Goal: Task Accomplishment & Management: Use online tool/utility

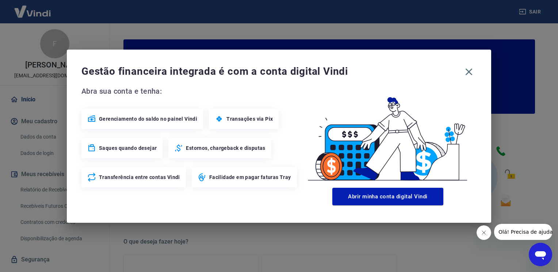
click at [462, 67] on div "Gestão financeira integrada é com a conta digital Vindi" at bounding box center [278, 71] width 395 height 15
click at [470, 71] on icon "button" at bounding box center [469, 72] width 12 height 12
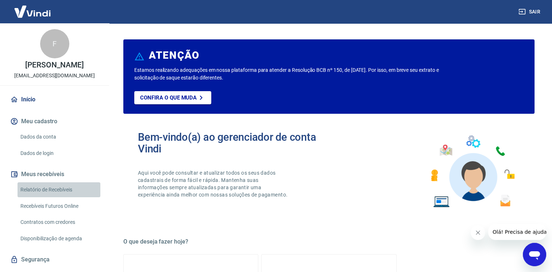
click at [73, 197] on link "Relatório de Recebíveis" at bounding box center [59, 189] width 83 height 15
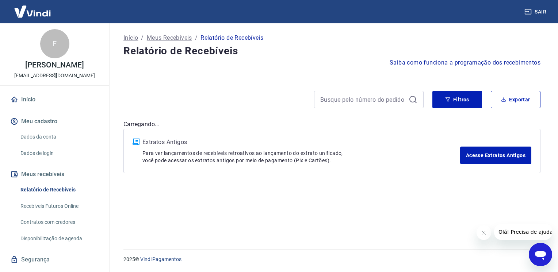
click at [458, 89] on div "Início / Meus Recebíveis / Relatório de Recebíveis Relatório de Recebíveis Saib…" at bounding box center [332, 131] width 434 height 217
click at [458, 96] on button "Filtros" at bounding box center [457, 100] width 50 height 18
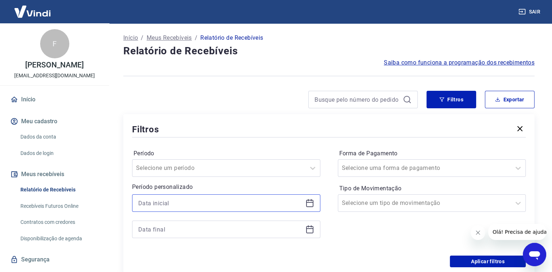
drag, startPoint x: 289, startPoint y: 199, endPoint x: 292, endPoint y: 209, distance: 10.5
click at [289, 200] on input at bounding box center [220, 203] width 164 height 11
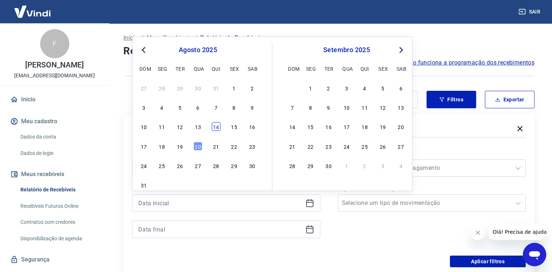
click at [216, 129] on div "14" at bounding box center [216, 126] width 9 height 9
type input "[DATE]"
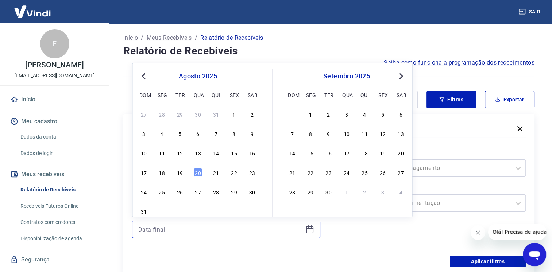
click at [232, 228] on input at bounding box center [220, 229] width 164 height 11
click at [199, 176] on div "20" at bounding box center [197, 172] width 9 height 9
type input "[DATE]"
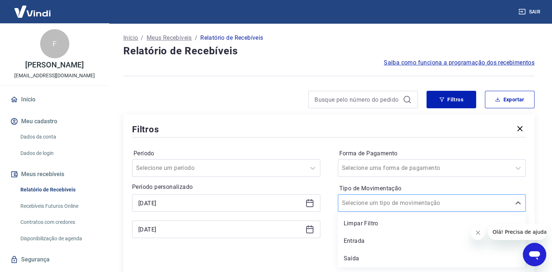
click at [463, 203] on div at bounding box center [425, 203] width 166 height 10
click at [383, 243] on div "Entrada" at bounding box center [432, 241] width 188 height 15
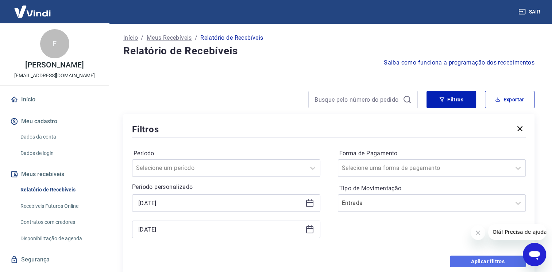
click at [468, 262] on button "Aplicar filtros" at bounding box center [488, 262] width 76 height 12
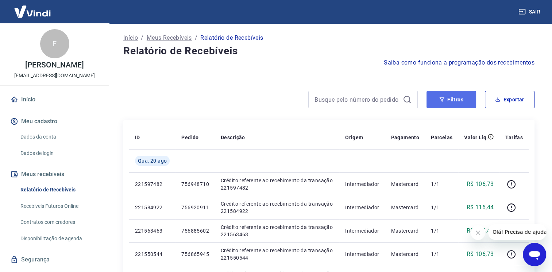
click at [460, 99] on button "Filtros" at bounding box center [452, 100] width 50 height 18
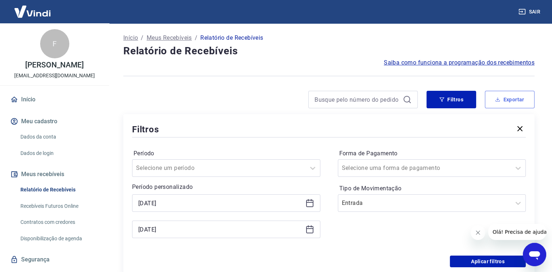
click at [521, 93] on button "Exportar" at bounding box center [510, 100] width 50 height 18
type input "[DATE]"
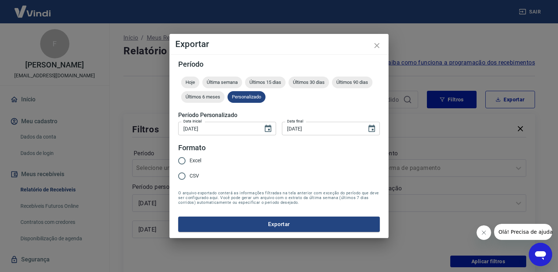
click at [191, 162] on span "Excel" at bounding box center [195, 161] width 12 height 8
click at [189, 162] on input "Excel" at bounding box center [181, 160] width 15 height 15
radio input "true"
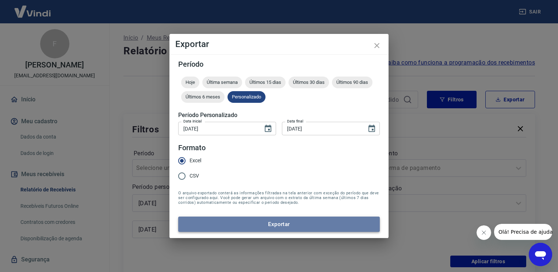
click at [233, 226] on button "Exportar" at bounding box center [278, 224] width 201 height 15
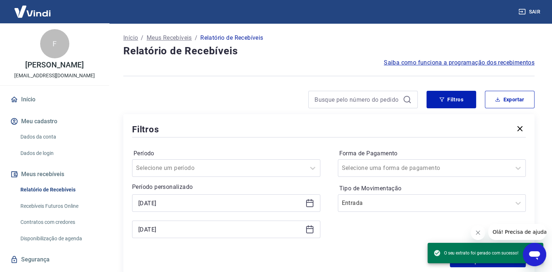
click at [227, 93] on div at bounding box center [270, 100] width 294 height 18
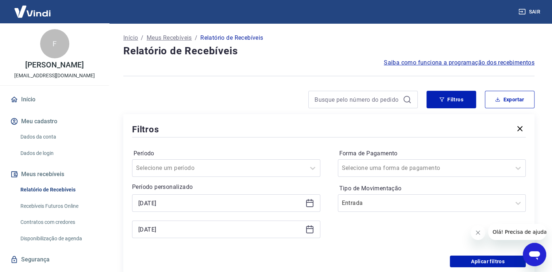
click at [526, 11] on button "Sair" at bounding box center [530, 12] width 26 height 14
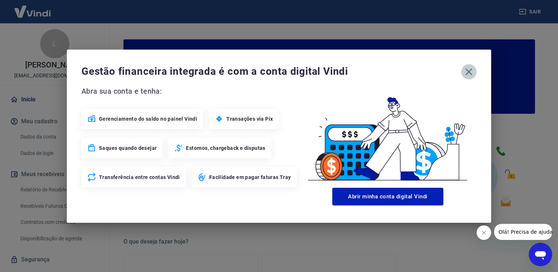
click at [464, 69] on icon "button" at bounding box center [469, 72] width 12 height 12
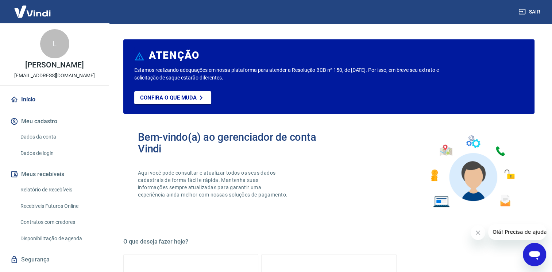
click at [52, 193] on link "Relatório de Recebíveis" at bounding box center [59, 189] width 83 height 15
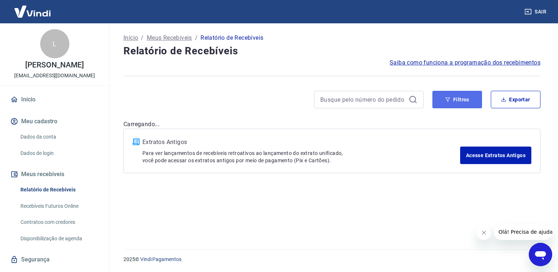
click at [463, 97] on button "Filtros" at bounding box center [457, 100] width 50 height 18
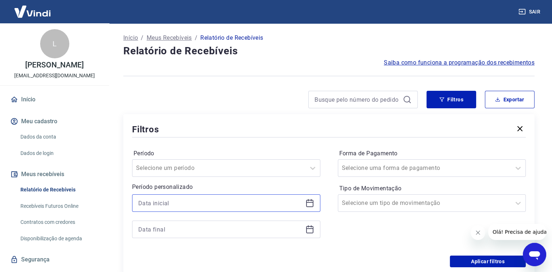
click at [285, 207] on input at bounding box center [220, 203] width 164 height 11
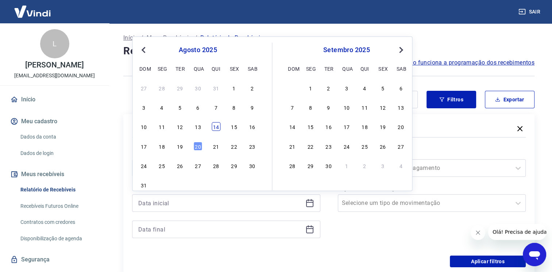
click at [213, 128] on div "14" at bounding box center [216, 126] width 9 height 9
type input "[DATE]"
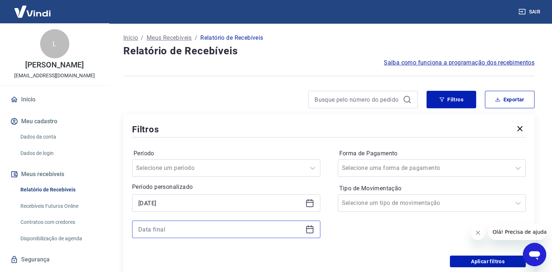
click at [178, 228] on input at bounding box center [220, 229] width 164 height 11
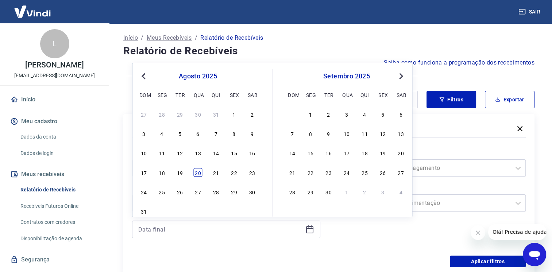
click at [196, 173] on div "20" at bounding box center [197, 172] width 9 height 9
type input "[DATE]"
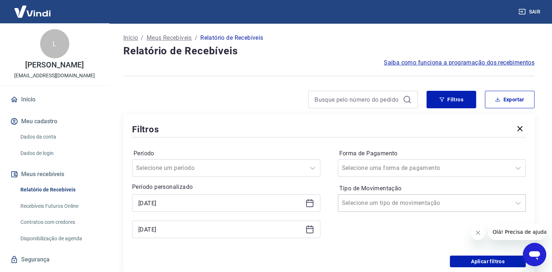
click at [449, 204] on div at bounding box center [425, 203] width 166 height 10
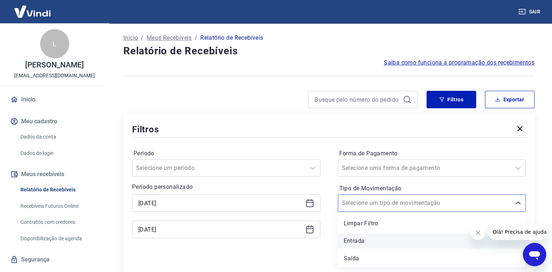
click at [372, 242] on div "Entrada" at bounding box center [432, 241] width 188 height 15
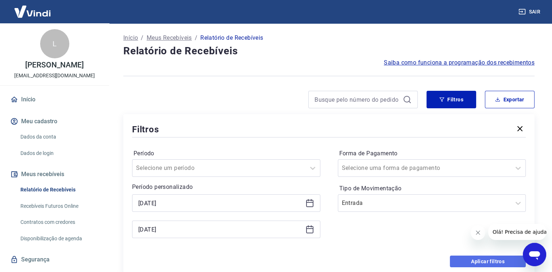
click at [497, 261] on button "Aplicar filtros" at bounding box center [488, 262] width 76 height 12
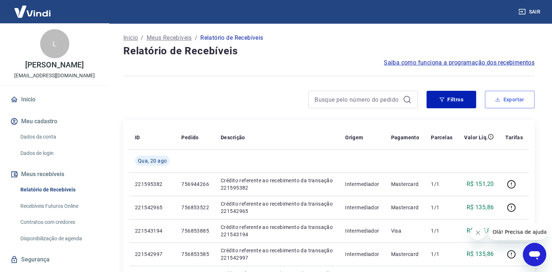
click at [518, 100] on button "Exportar" at bounding box center [510, 100] width 50 height 18
type input "[DATE]"
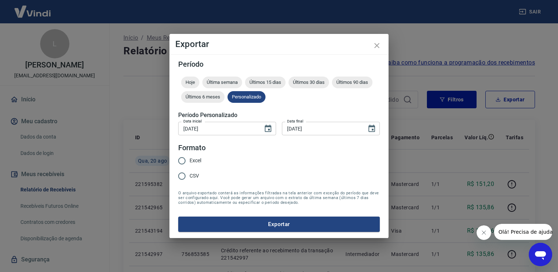
click at [201, 161] on span "Excel" at bounding box center [195, 161] width 12 height 8
click at [189, 161] on input "Excel" at bounding box center [181, 160] width 15 height 15
radio input "true"
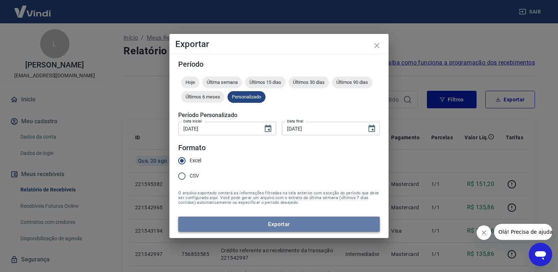
click at [239, 226] on button "Exportar" at bounding box center [278, 224] width 201 height 15
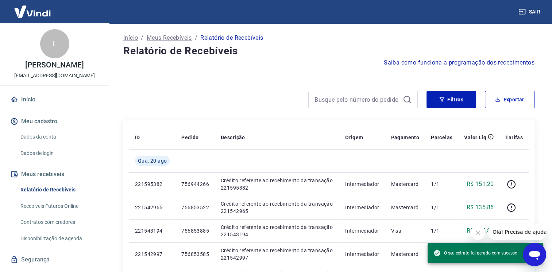
click at [175, 103] on div at bounding box center [270, 100] width 294 height 18
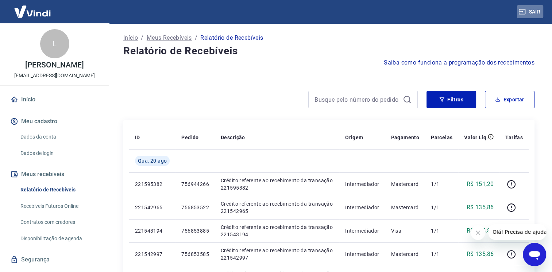
click at [527, 7] on button "Sair" at bounding box center [530, 12] width 26 height 14
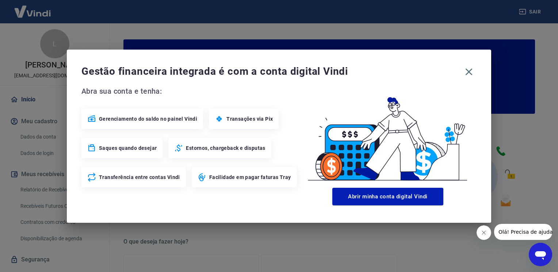
click at [459, 71] on span "Gestão financeira integrada é com a conta digital Vindi" at bounding box center [270, 71] width 379 height 15
click at [468, 68] on icon "button" at bounding box center [469, 72] width 12 height 12
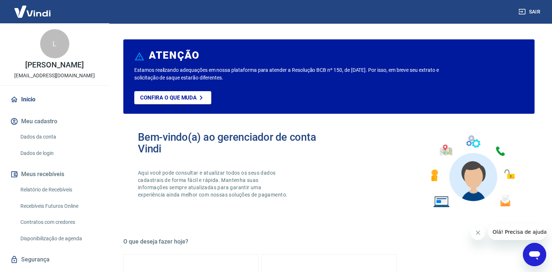
drag, startPoint x: 42, startPoint y: 194, endPoint x: 38, endPoint y: 196, distance: 4.6
click at [42, 194] on link "Relatório de Recebíveis" at bounding box center [59, 189] width 83 height 15
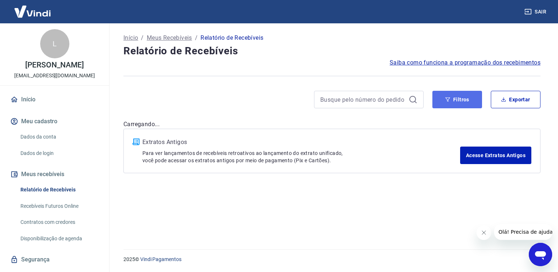
click at [473, 105] on button "Filtros" at bounding box center [457, 100] width 50 height 18
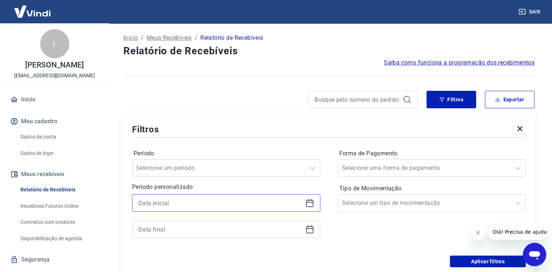
click at [291, 208] on input at bounding box center [220, 203] width 164 height 11
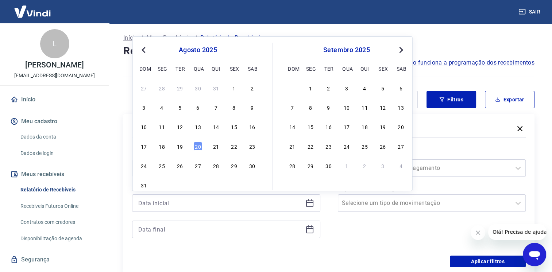
drag, startPoint x: 216, startPoint y: 127, endPoint x: 203, endPoint y: 148, distance: 25.6
click at [217, 127] on div "14" at bounding box center [216, 126] width 9 height 9
type input "[DATE]"
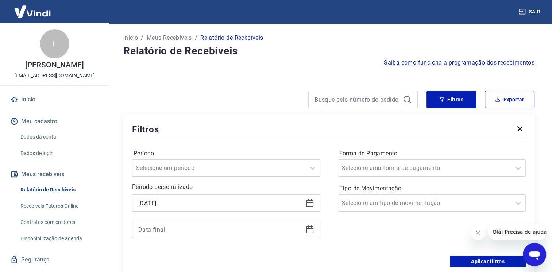
click at [204, 223] on div at bounding box center [226, 230] width 188 height 18
drag, startPoint x: 203, startPoint y: 225, endPoint x: 200, endPoint y: 226, distance: 3.7
click at [201, 226] on input at bounding box center [220, 229] width 164 height 11
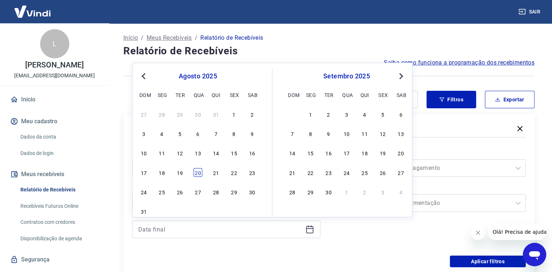
click at [195, 173] on div "20" at bounding box center [197, 172] width 9 height 9
type input "[DATE]"
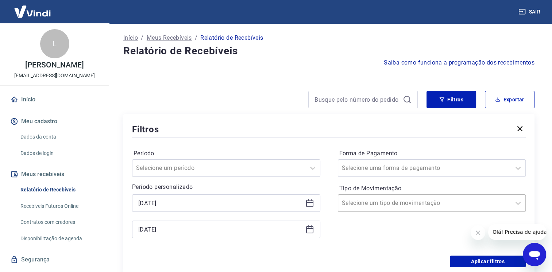
click at [433, 208] on div at bounding box center [425, 203] width 166 height 10
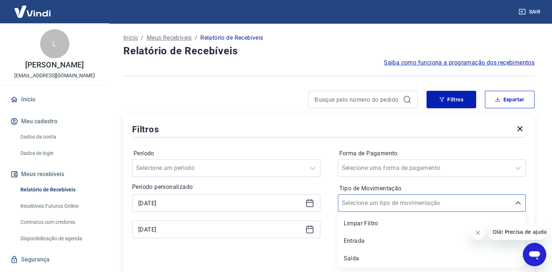
drag, startPoint x: 379, startPoint y: 236, endPoint x: 486, endPoint y: 259, distance: 109.6
click at [378, 237] on div "Entrada" at bounding box center [432, 241] width 188 height 15
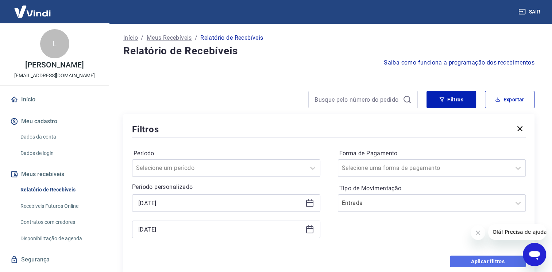
click at [490, 263] on button "Aplicar filtros" at bounding box center [488, 262] width 76 height 12
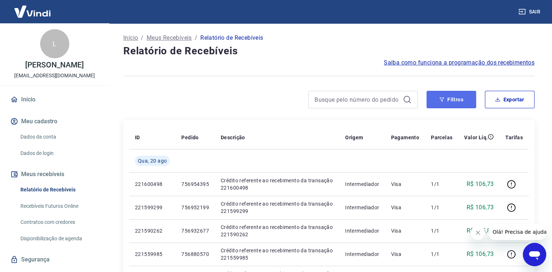
click at [455, 105] on button "Filtros" at bounding box center [452, 100] width 50 height 18
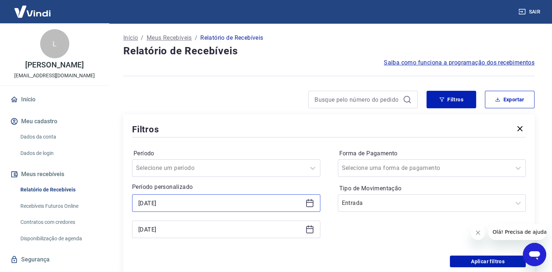
click at [245, 205] on input "[DATE]" at bounding box center [220, 203] width 164 height 11
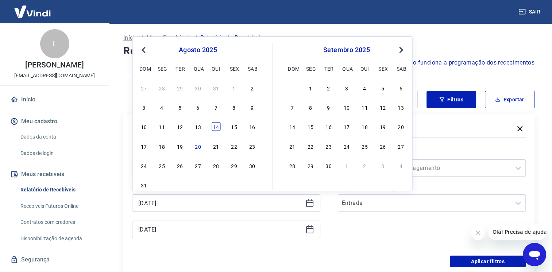
click at [219, 128] on div "14" at bounding box center [216, 126] width 9 height 9
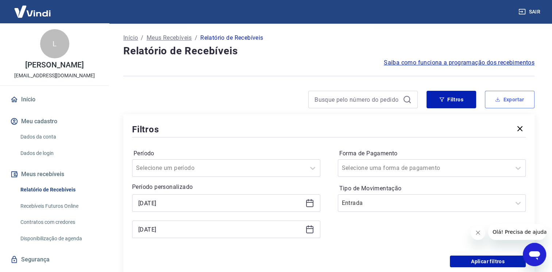
click at [501, 95] on button "Exportar" at bounding box center [510, 100] width 50 height 18
type input "[DATE]"
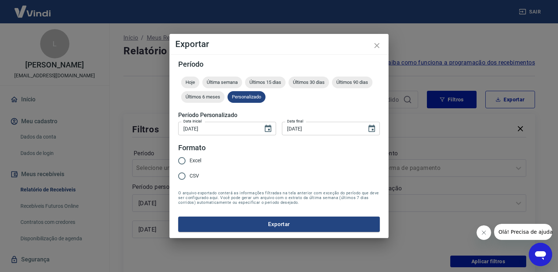
click at [173, 161] on div "Período Hoje Última semana Últimos 15 dias Últimos 30 dias Últimos 90 dias Últi…" at bounding box center [278, 146] width 219 height 184
click at [179, 161] on input "Excel" at bounding box center [181, 160] width 15 height 15
radio input "true"
click at [213, 222] on button "Exportar" at bounding box center [278, 224] width 201 height 15
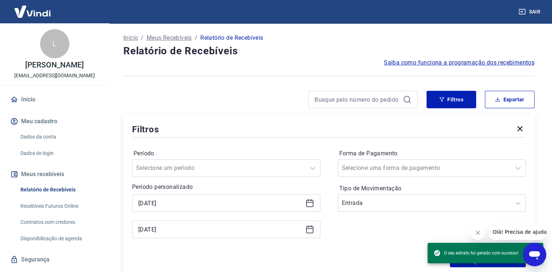
click at [254, 92] on div at bounding box center [270, 100] width 294 height 18
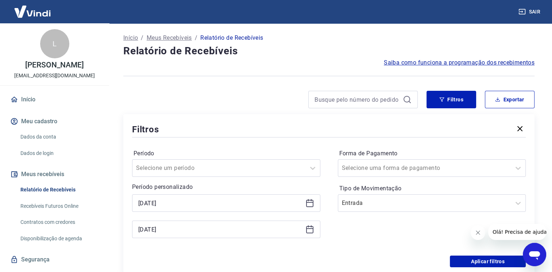
click at [532, 12] on button "Sair" at bounding box center [530, 12] width 26 height 14
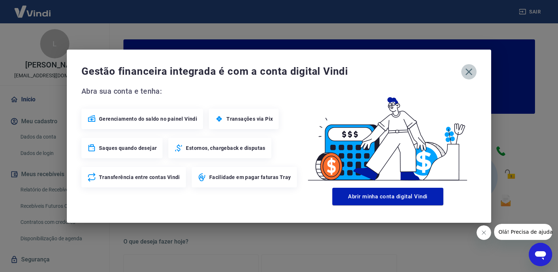
click at [468, 76] on icon "button" at bounding box center [469, 72] width 12 height 12
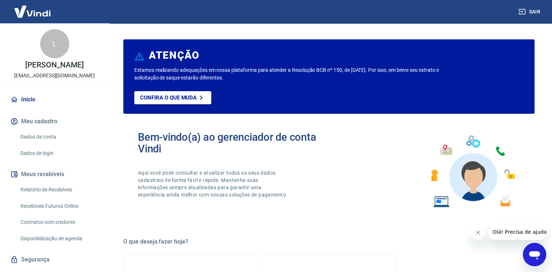
click at [57, 197] on link "Relatório de Recebíveis" at bounding box center [59, 189] width 83 height 15
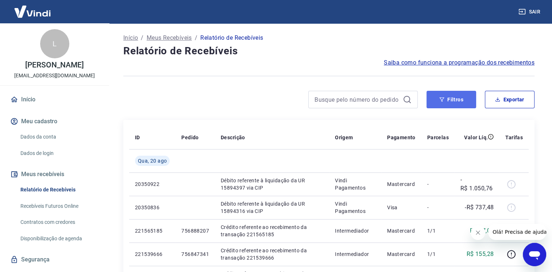
click at [470, 100] on button "Filtros" at bounding box center [452, 100] width 50 height 18
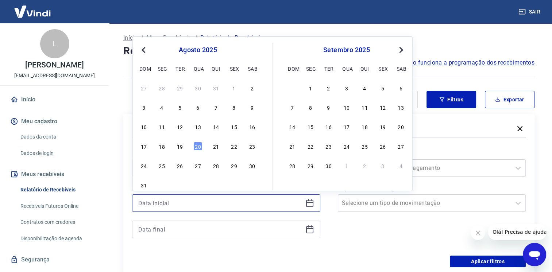
click at [170, 201] on input at bounding box center [220, 203] width 164 height 11
click at [214, 126] on div "14" at bounding box center [216, 126] width 9 height 9
type input "[DATE]"
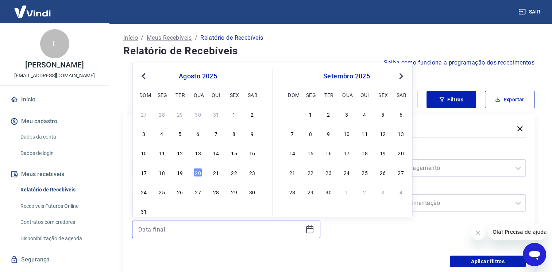
click at [180, 226] on input at bounding box center [220, 229] width 164 height 11
click at [195, 176] on div "20" at bounding box center [197, 172] width 9 height 9
type input "[DATE]"
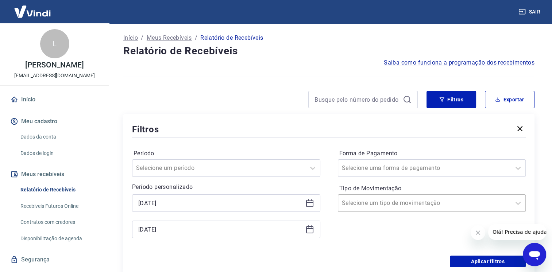
click at [369, 207] on input "Tipo de Movimentação" at bounding box center [379, 203] width 74 height 9
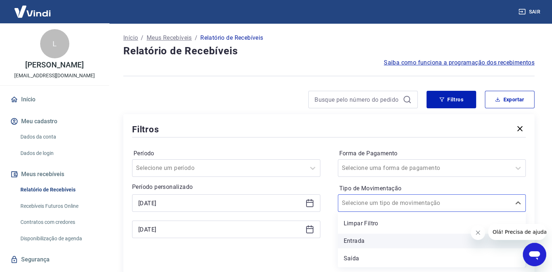
click at [359, 243] on div "Entrada" at bounding box center [432, 241] width 188 height 15
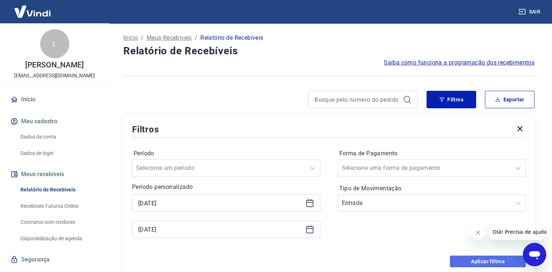
click at [479, 264] on button "Aplicar filtros" at bounding box center [488, 262] width 76 height 12
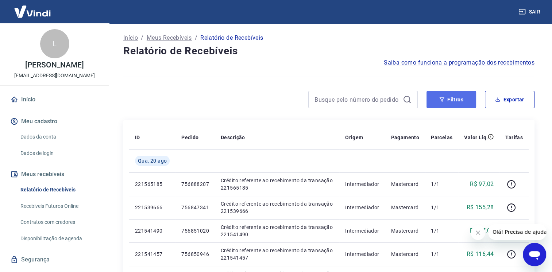
click at [441, 101] on icon "button" at bounding box center [441, 99] width 5 height 5
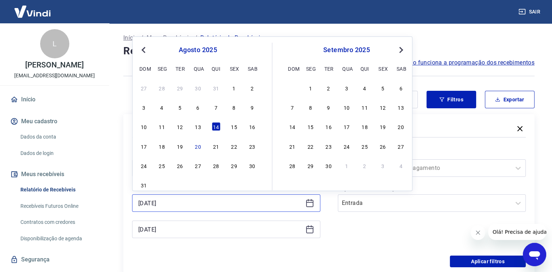
click at [209, 201] on input "[DATE]" at bounding box center [220, 203] width 164 height 11
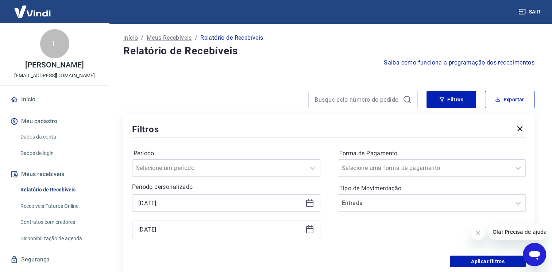
drag, startPoint x: 385, startPoint y: 253, endPoint x: 438, endPoint y: 265, distance: 54.5
click at [385, 254] on div "Período Selecione um período Período personalizado 14/08/2025 20/08/2025 Forma …" at bounding box center [329, 197] width 394 height 117
click at [464, 266] on button "Aplicar filtros" at bounding box center [488, 262] width 76 height 12
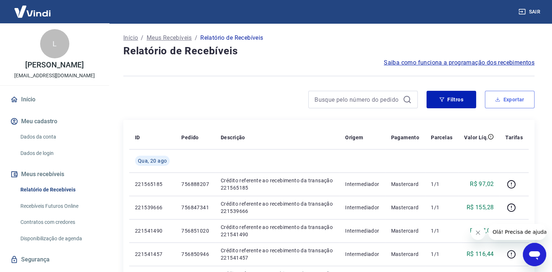
click at [506, 100] on button "Exportar" at bounding box center [510, 100] width 50 height 18
type input "[DATE]"
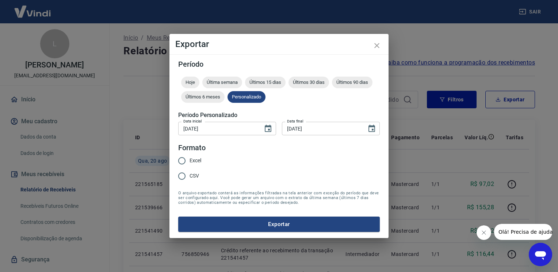
click at [196, 160] on span "Excel" at bounding box center [195, 161] width 12 height 8
click at [189, 160] on input "Excel" at bounding box center [181, 160] width 15 height 15
radio input "true"
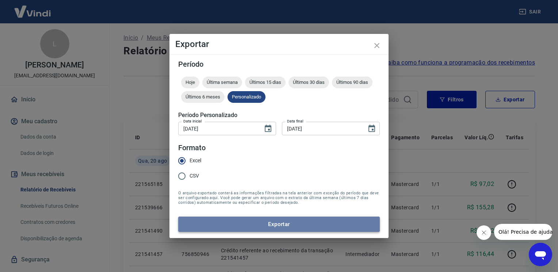
click at [215, 220] on button "Exportar" at bounding box center [278, 224] width 201 height 15
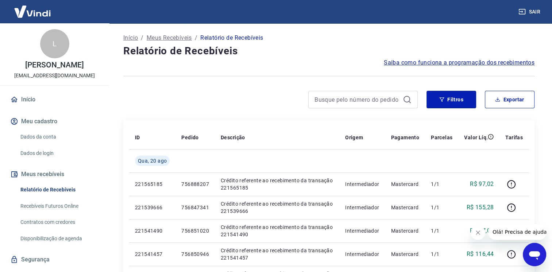
drag, startPoint x: 229, startPoint y: 116, endPoint x: 375, endPoint y: 85, distance: 149.4
click at [536, 11] on button "Sair" at bounding box center [530, 12] width 26 height 14
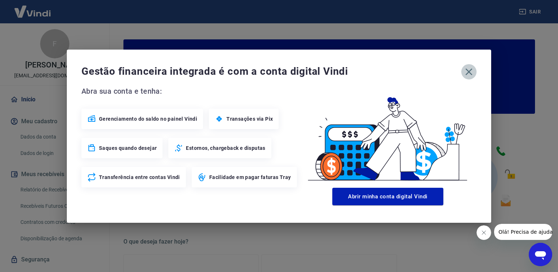
click at [471, 72] on icon "button" at bounding box center [469, 72] width 12 height 12
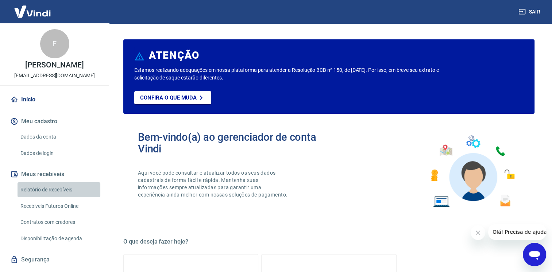
drag, startPoint x: 73, startPoint y: 201, endPoint x: 88, endPoint y: 186, distance: 21.2
click at [73, 197] on link "Relatório de Recebíveis" at bounding box center [59, 189] width 83 height 15
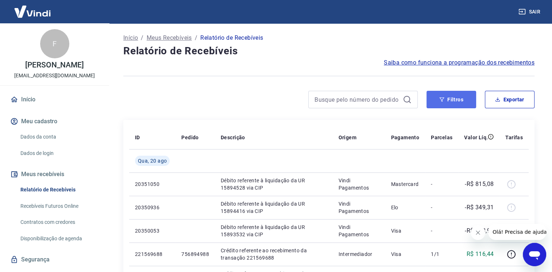
click at [449, 100] on button "Filtros" at bounding box center [452, 100] width 50 height 18
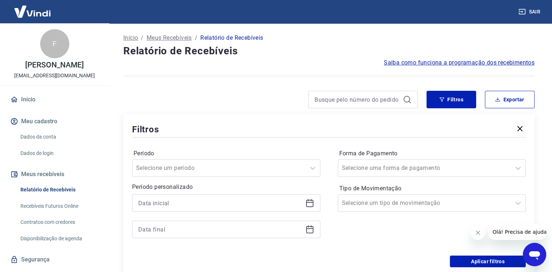
click at [221, 215] on div at bounding box center [226, 216] width 188 height 44
click at [223, 204] on input at bounding box center [220, 203] width 164 height 11
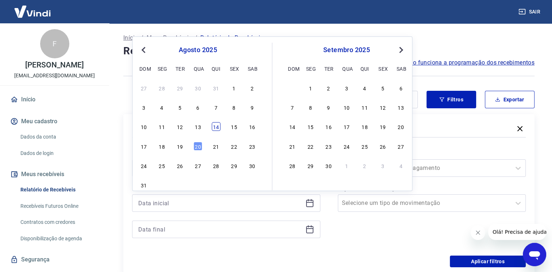
click at [217, 126] on div "14" at bounding box center [216, 126] width 9 height 9
type input "[DATE]"
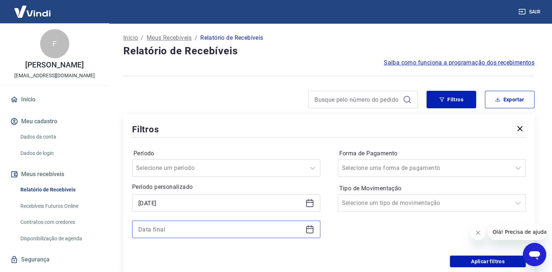
click at [182, 228] on input at bounding box center [220, 229] width 164 height 11
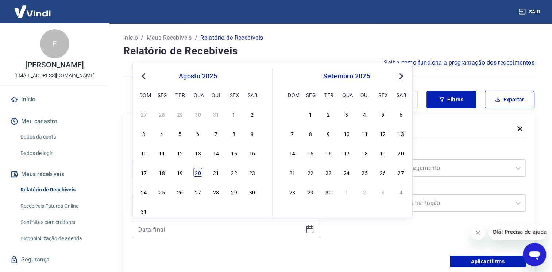
click at [197, 169] on div "20" at bounding box center [197, 172] width 9 height 9
type input "[DATE]"
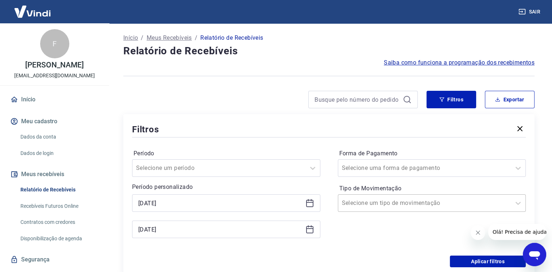
drag, startPoint x: 430, startPoint y: 201, endPoint x: 425, endPoint y: 206, distance: 7.7
click at [429, 201] on div at bounding box center [425, 203] width 166 height 10
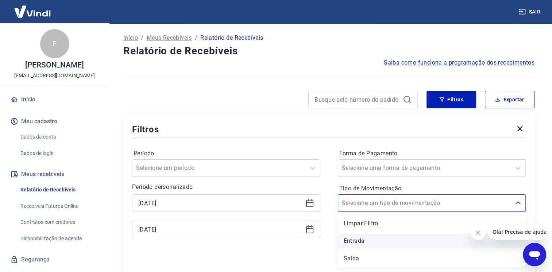
click at [392, 240] on div "Entrada" at bounding box center [432, 241] width 188 height 15
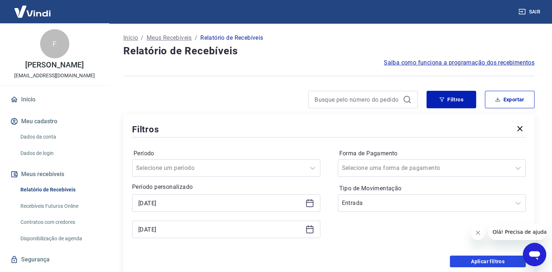
click at [485, 261] on button "Aplicar filtros" at bounding box center [488, 262] width 76 height 12
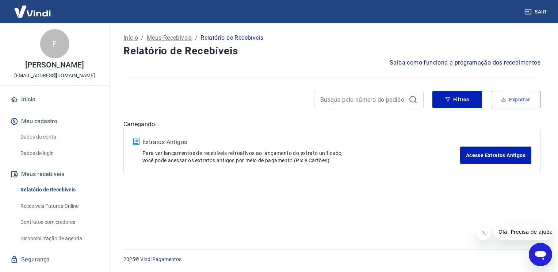
click at [502, 103] on button "Exportar" at bounding box center [515, 100] width 50 height 18
type input "[DATE]"
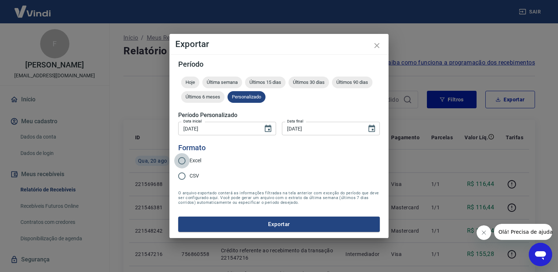
drag, startPoint x: 181, startPoint y: 160, endPoint x: 235, endPoint y: 192, distance: 63.1
click at [181, 161] on input "Excel" at bounding box center [181, 160] width 15 height 15
radio input "true"
click at [247, 223] on button "Exportar" at bounding box center [278, 224] width 201 height 15
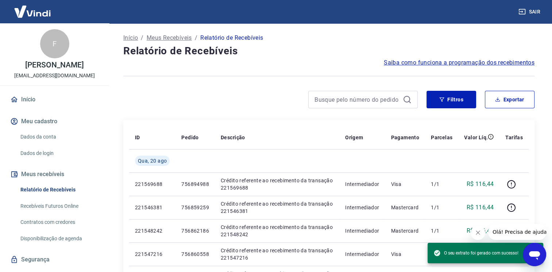
click at [276, 109] on div "Filtros Exportar" at bounding box center [328, 102] width 411 height 23
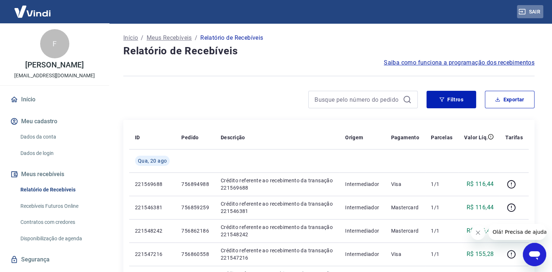
click at [531, 15] on button "Sair" at bounding box center [530, 12] width 26 height 14
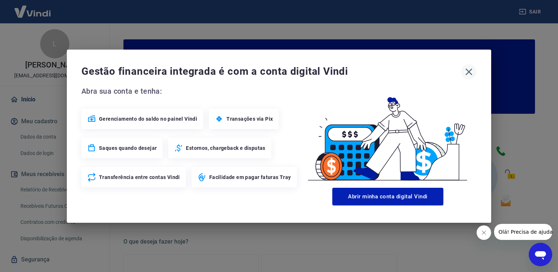
click at [466, 73] on icon "button" at bounding box center [469, 72] width 12 height 12
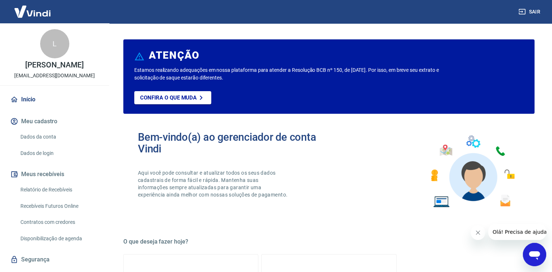
click at [58, 196] on link "Relatório de Recebíveis" at bounding box center [59, 189] width 83 height 15
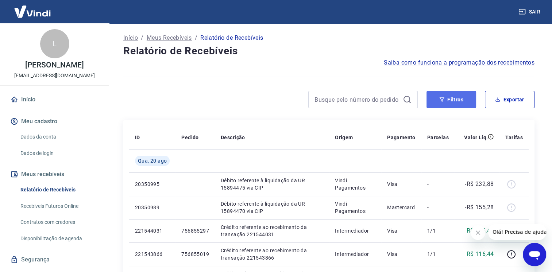
click at [464, 103] on button "Filtros" at bounding box center [452, 100] width 50 height 18
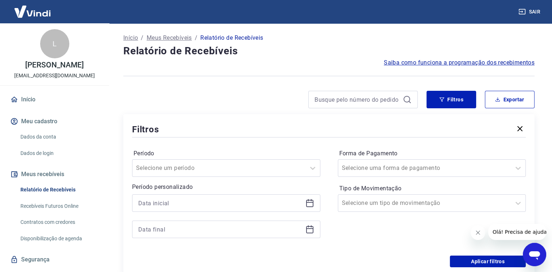
drag, startPoint x: 237, startPoint y: 210, endPoint x: 232, endPoint y: 206, distance: 6.3
click at [235, 211] on div at bounding box center [226, 203] width 188 height 18
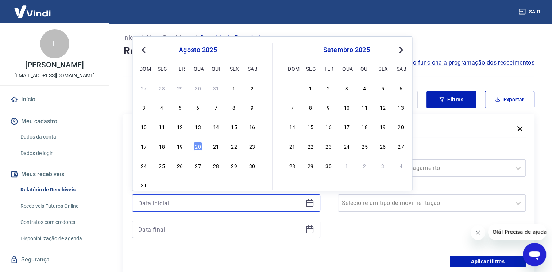
click at [232, 201] on input at bounding box center [220, 203] width 164 height 11
click at [217, 126] on div "14" at bounding box center [216, 126] width 9 height 9
type input "[DATE]"
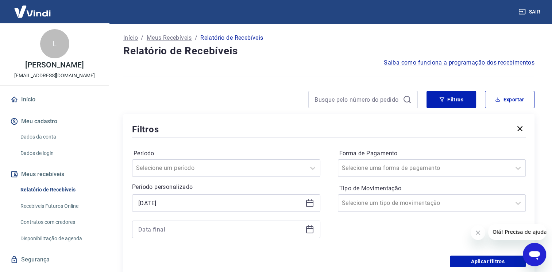
click at [187, 225] on div at bounding box center [226, 230] width 188 height 18
click at [185, 232] on input at bounding box center [220, 229] width 164 height 11
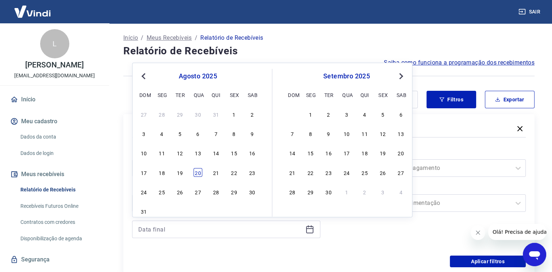
click at [200, 172] on div "20" at bounding box center [197, 172] width 9 height 9
type input "[DATE]"
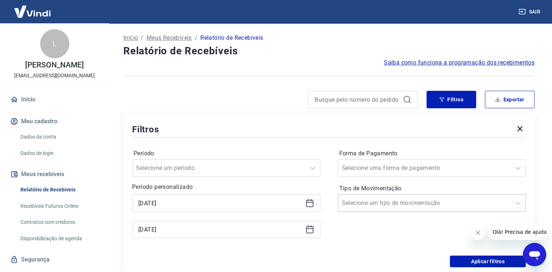
click at [457, 205] on div at bounding box center [425, 203] width 166 height 10
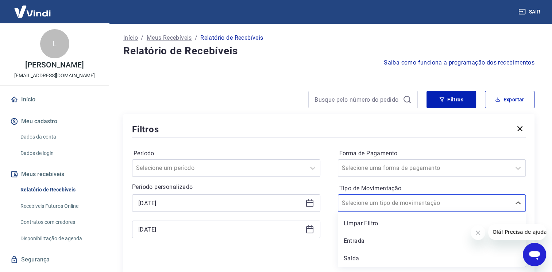
drag, startPoint x: 382, startPoint y: 239, endPoint x: 477, endPoint y: 259, distance: 97.4
click at [381, 239] on div "Entrada" at bounding box center [432, 241] width 188 height 15
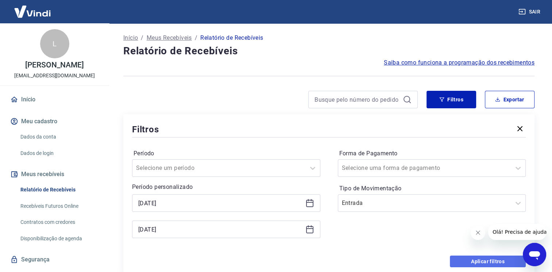
click at [477, 259] on button "Aplicar filtros" at bounding box center [488, 262] width 76 height 12
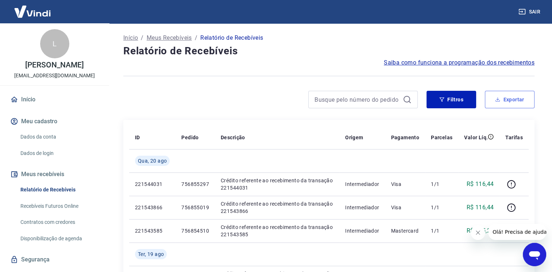
click at [498, 100] on icon "button" at bounding box center [497, 99] width 5 height 5
type input "[DATE]"
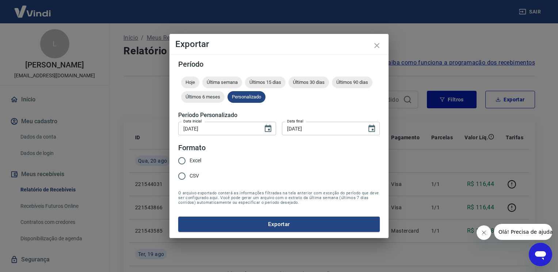
click at [185, 162] on input "Excel" at bounding box center [181, 160] width 15 height 15
radio input "true"
click at [239, 230] on button "Exportar" at bounding box center [278, 224] width 201 height 15
